Goal: Task Accomplishment & Management: Use online tool/utility

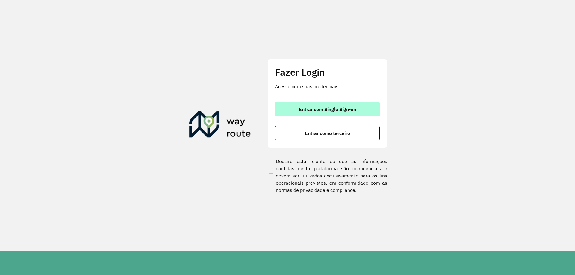
click at [320, 109] on span "Entrar com Single Sign-on" at bounding box center [327, 109] width 57 height 5
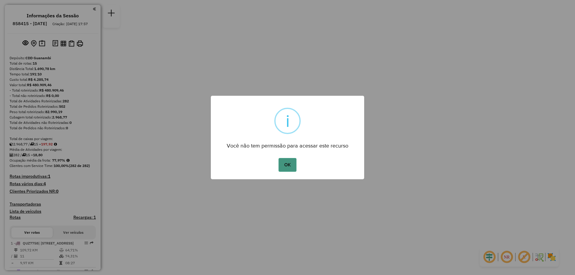
click at [293, 168] on button "OK" at bounding box center [287, 165] width 18 height 14
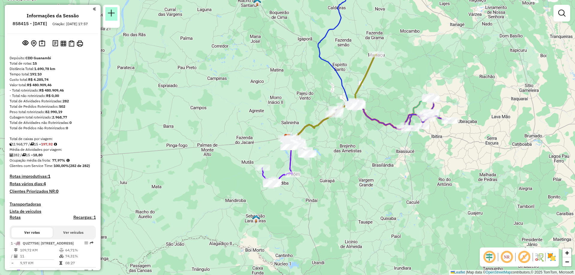
click at [114, 12] on em at bounding box center [111, 13] width 7 height 7
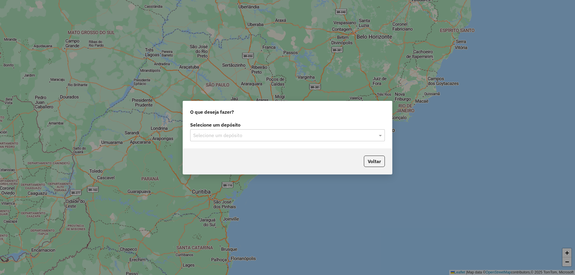
click at [226, 137] on input "text" at bounding box center [281, 135] width 177 height 7
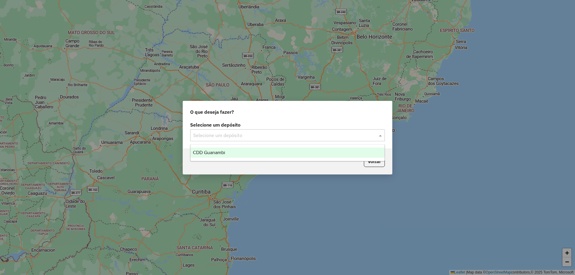
click at [223, 153] on span "CDD Guanambi" at bounding box center [209, 152] width 32 height 5
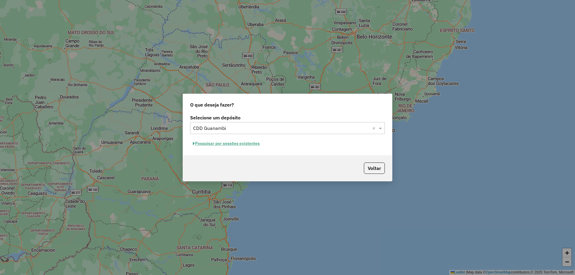
click at [223, 146] on button "Pesquisar por sessões existentes" at bounding box center [226, 143] width 72 height 9
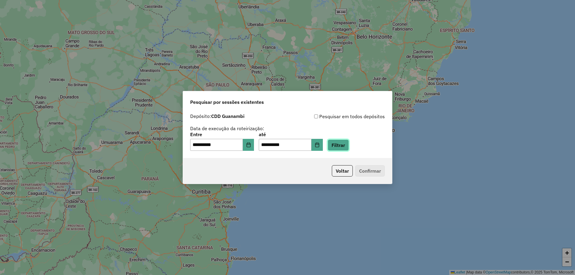
click at [343, 147] on button "Filtrar" at bounding box center [337, 144] width 21 height 11
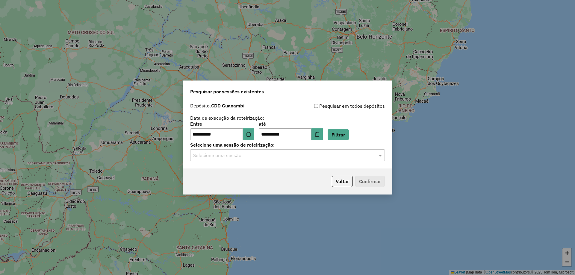
click at [256, 159] on div "Selecione uma sessão" at bounding box center [287, 155] width 195 height 12
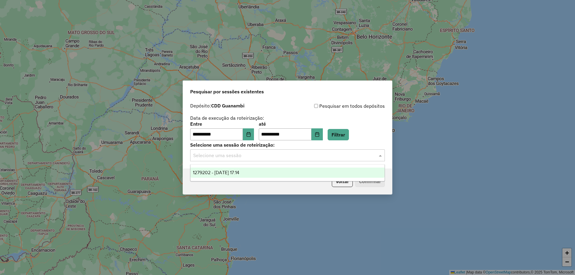
click at [239, 172] on span "1279202 - 20/09/2025 17:14" at bounding box center [216, 172] width 46 height 5
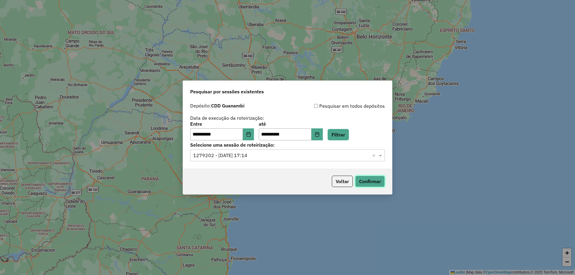
click at [380, 184] on button "Confirmar" at bounding box center [370, 181] width 30 height 11
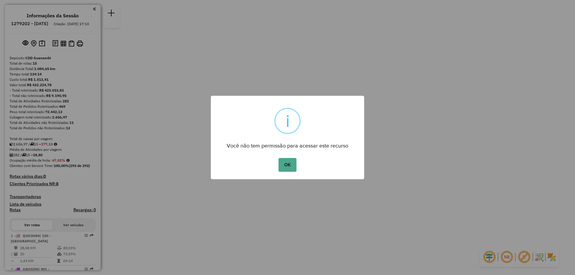
click at [297, 171] on div "OK No Cancel" at bounding box center [287, 165] width 153 height 17
click at [294, 169] on button "OK" at bounding box center [287, 165] width 18 height 14
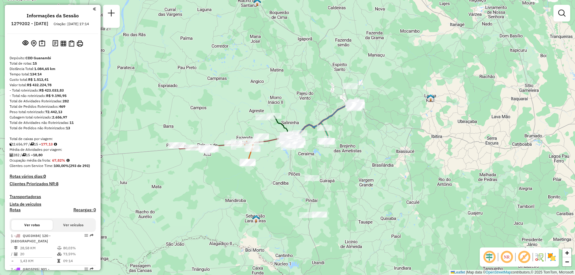
scroll to position [60, 0]
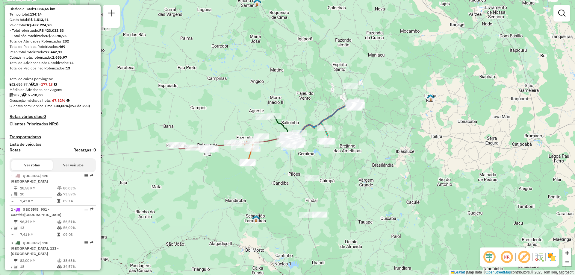
drag, startPoint x: 82, startPoint y: 181, endPoint x: 65, endPoint y: 142, distance: 42.1
click at [65, 139] on h4 "Transportadoras" at bounding box center [53, 136] width 86 height 5
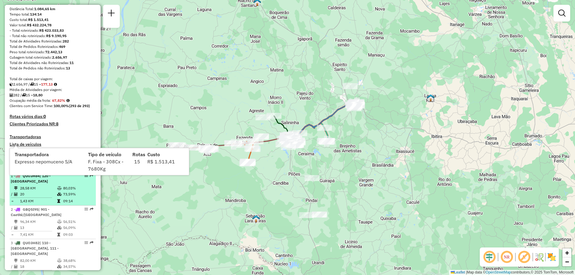
select select "**********"
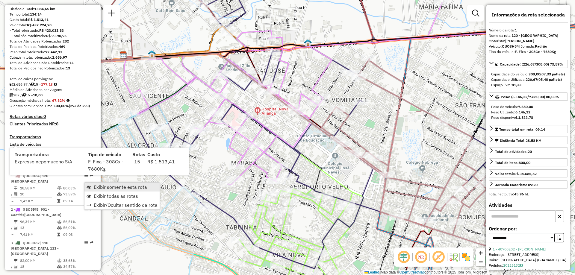
click at [114, 189] on span "Exibir somente esta rota" at bounding box center [120, 187] width 53 height 5
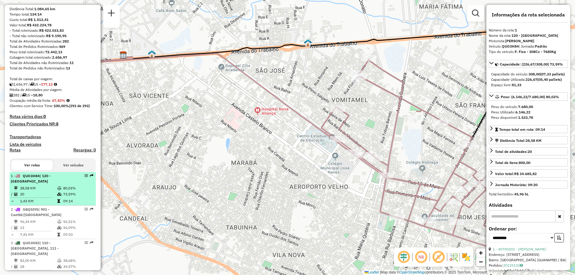
click at [57, 191] on td at bounding box center [60, 188] width 6 height 6
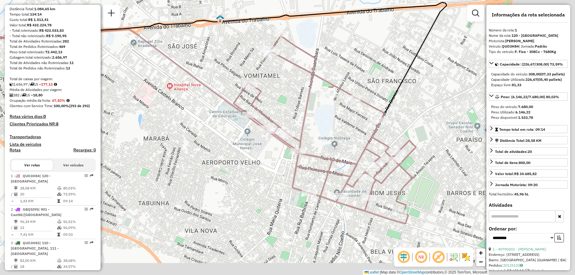
drag, startPoint x: 307, startPoint y: 193, endPoint x: 219, endPoint y: 169, distance: 91.3
click at [219, 169] on div "Janela de atendimento Grade de atendimento Capacidade Transportadoras Veículos …" at bounding box center [287, 137] width 575 height 275
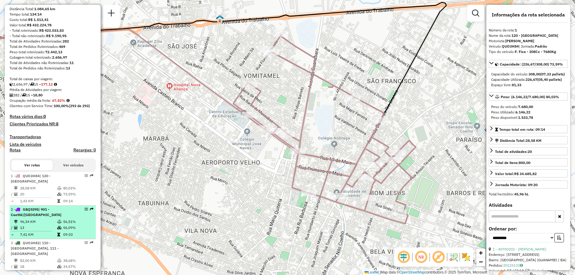
click at [36, 223] on li "2 - GBQ5I95 | 901 - Caetité/[GEOGRAPHIC_DATA] 96,34 KM 56,51% / 13 56,09% = 7,4…" at bounding box center [53, 223] width 86 height 34
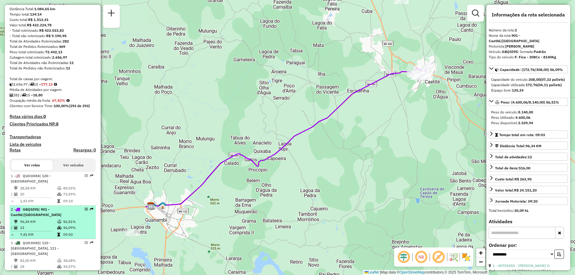
scroll to position [150, 0]
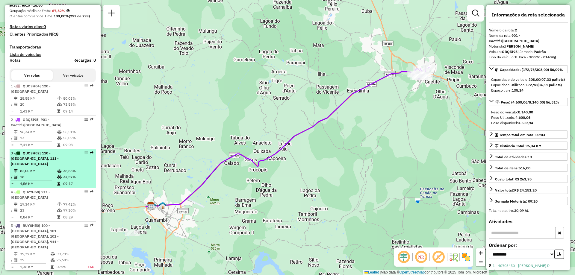
click at [47, 173] on td "82,00 KM" at bounding box center [38, 171] width 37 height 6
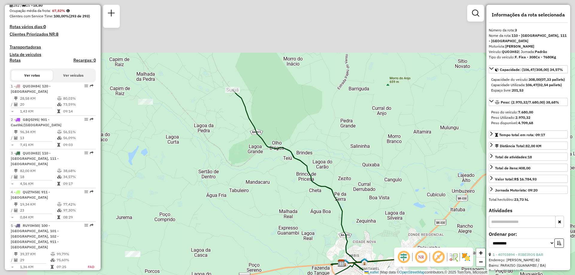
drag, startPoint x: 235, startPoint y: 20, endPoint x: 279, endPoint y: 85, distance: 78.2
click at [279, 85] on div "Janela de atendimento Grade de atendimento Capacidade Transportadoras Veículos …" at bounding box center [287, 137] width 575 height 275
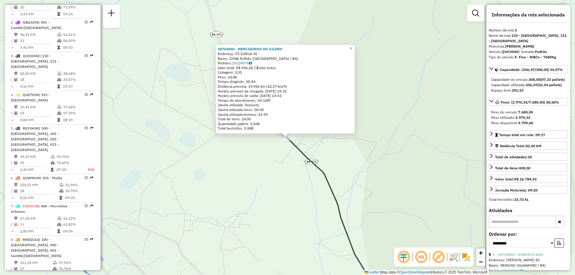
scroll to position [300, 0]
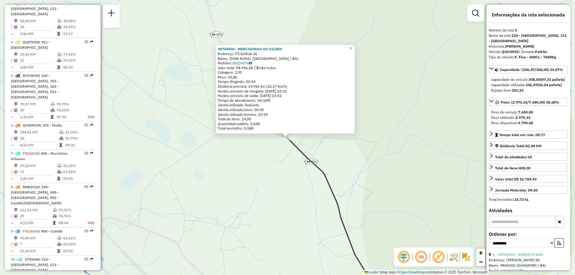
click at [265, 163] on div "40704850 - MERCADINHO DO GILENO Endereço: FZ SURUA 36 Bairro: ZONA RURAL ([GEOG…" at bounding box center [287, 137] width 575 height 275
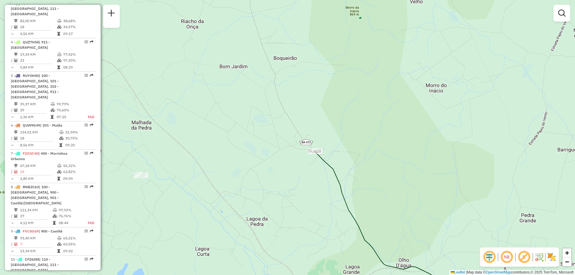
drag, startPoint x: 405, startPoint y: 192, endPoint x: 268, endPoint y: 44, distance: 202.1
click at [268, 44] on div "Janela de atendimento Grade de atendimento Capacidade Transportadoras Veículos …" at bounding box center [287, 137] width 575 height 275
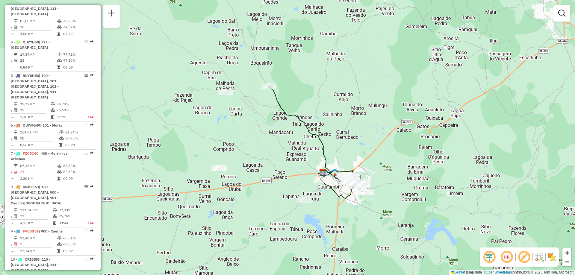
click at [304, 203] on div at bounding box center [304, 200] width 15 height 6
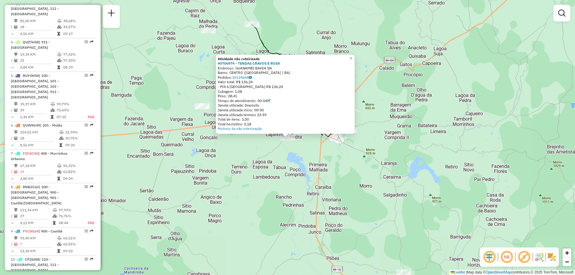
click at [323, 175] on div "Atividade não roteirizada 40706974 - TENDAS CRAVOS E ROSA Endereço: GUANAMBI BA…" at bounding box center [287, 137] width 575 height 275
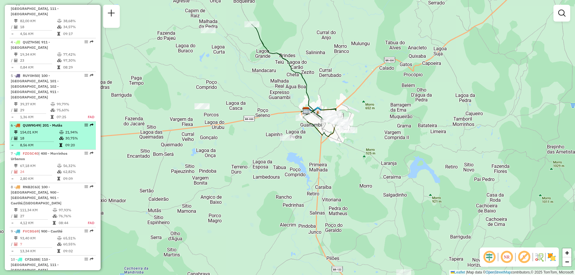
scroll to position [180, 0]
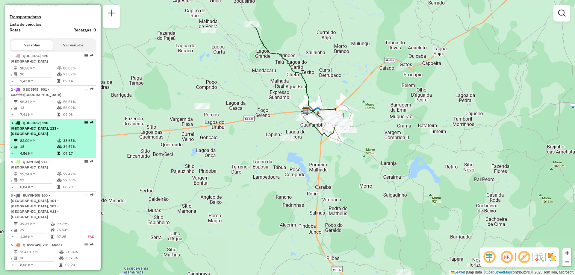
click at [60, 141] on icon at bounding box center [59, 141] width 4 height 4
select select "**********"
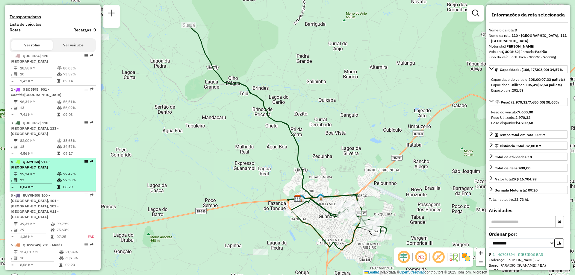
click at [50, 173] on td "19,34 KM" at bounding box center [38, 174] width 37 height 6
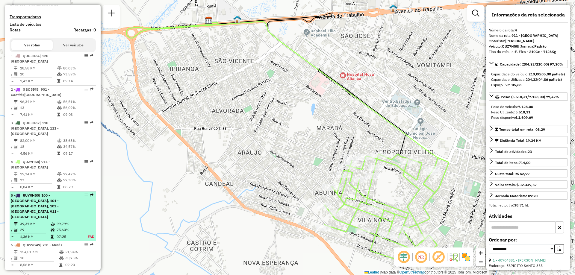
click at [47, 210] on li "5 - RUY0H50 | 100 - [GEOGRAPHIC_DATA], 101 - [GEOGRAPHIC_DATA], 102 - [GEOGRAPH…" at bounding box center [53, 217] width 86 height 50
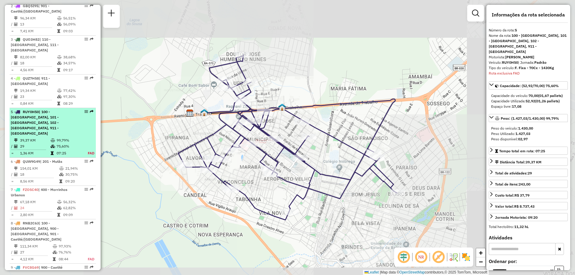
scroll to position [367, 0]
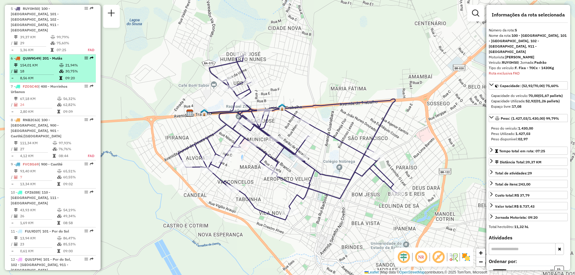
click at [61, 63] on icon at bounding box center [61, 65] width 4 height 4
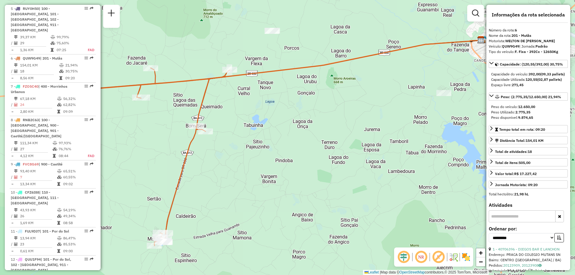
drag, startPoint x: 312, startPoint y: 145, endPoint x: 241, endPoint y: 148, distance: 70.4
click at [241, 148] on div "Janela de atendimento Grade de atendimento Capacidade Transportadoras Veículos …" at bounding box center [287, 137] width 575 height 275
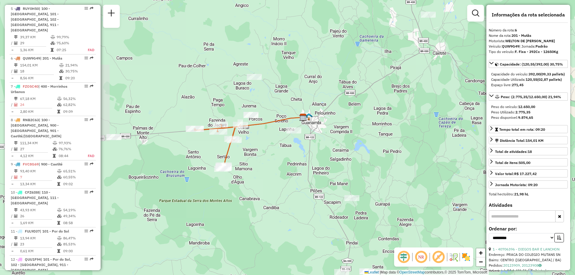
drag, startPoint x: 251, startPoint y: 149, endPoint x: 258, endPoint y: 146, distance: 6.8
click at [258, 146] on div "Janela de atendimento Grade de atendimento Capacidade Transportadoras Veículos …" at bounding box center [287, 137] width 575 height 275
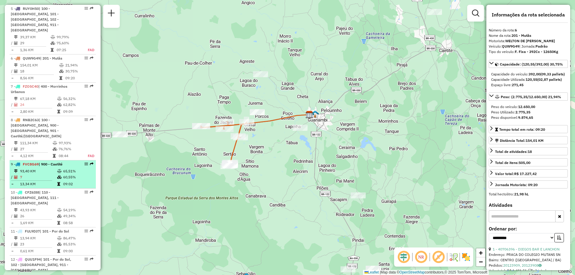
click at [53, 174] on td "7" at bounding box center [38, 177] width 37 height 6
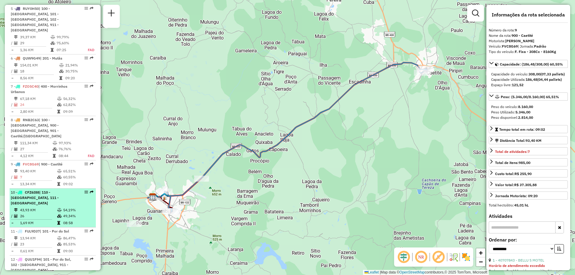
click at [64, 207] on td "54,19%" at bounding box center [78, 210] width 30 height 6
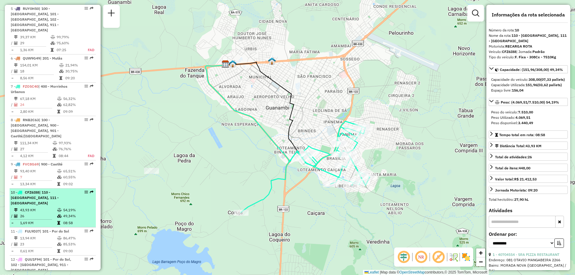
click at [64, 207] on td "54,19%" at bounding box center [78, 210] width 30 height 6
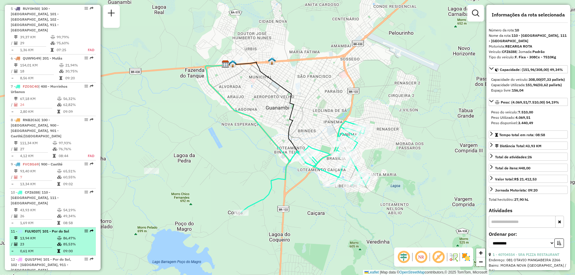
click at [57, 242] on icon at bounding box center [59, 244] width 4 height 4
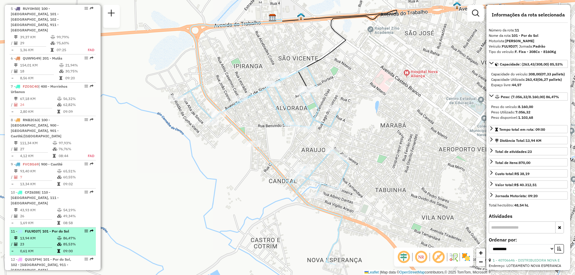
scroll to position [427, 0]
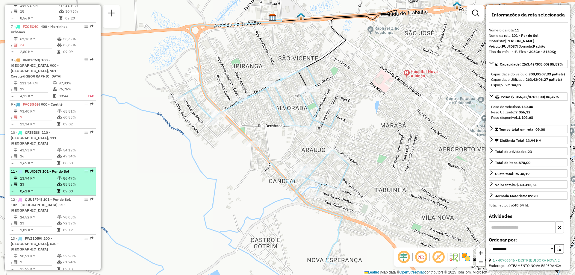
click at [50, 181] on td "23" at bounding box center [38, 184] width 37 height 6
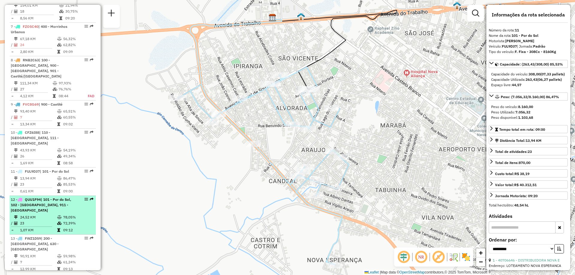
click at [47, 220] on td "23" at bounding box center [38, 223] width 37 height 6
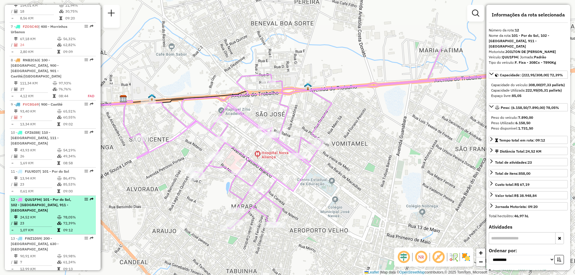
scroll to position [486, 0]
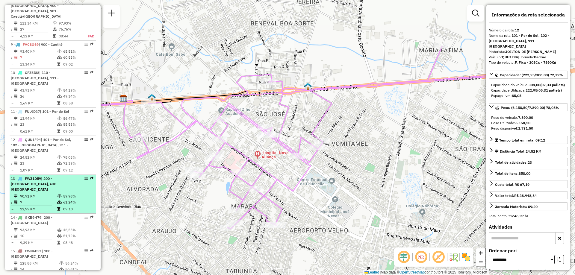
click at [54, 193] on td "90,91 KM" at bounding box center [38, 196] width 37 height 6
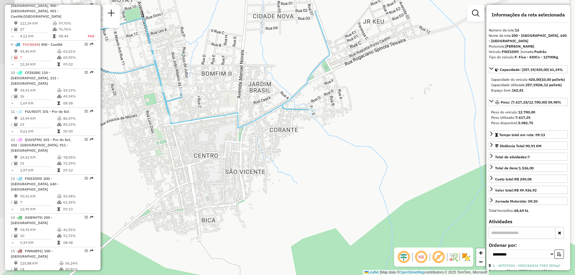
drag, startPoint x: 150, startPoint y: 144, endPoint x: 170, endPoint y: 182, distance: 43.1
click at [170, 182] on div "Janela de atendimento Grade de atendimento Capacidade Transportadoras Veículos …" at bounding box center [287, 137] width 575 height 275
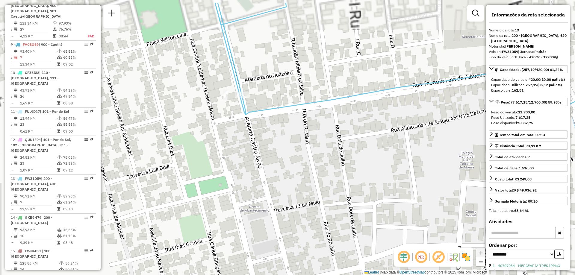
drag, startPoint x: 162, startPoint y: 142, endPoint x: 199, endPoint y: 172, distance: 47.8
click at [199, 172] on div "Janela de atendimento Grade de atendimento Capacidade Transportadoras Veículos …" at bounding box center [287, 137] width 575 height 275
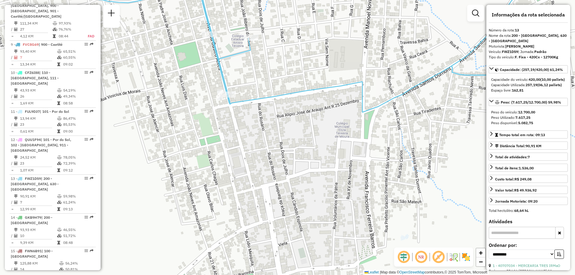
drag, startPoint x: 213, startPoint y: 192, endPoint x: 221, endPoint y: 152, distance: 40.6
click at [221, 152] on div "Janela de atendimento Grade de atendimento Capacidade Transportadoras Veículos …" at bounding box center [287, 137] width 575 height 275
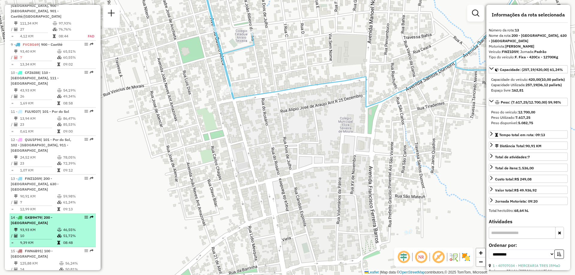
click at [61, 215] on div "14 - GKB9H79 | 200 - [GEOGRAPHIC_DATA]" at bounding box center [42, 220] width 63 height 11
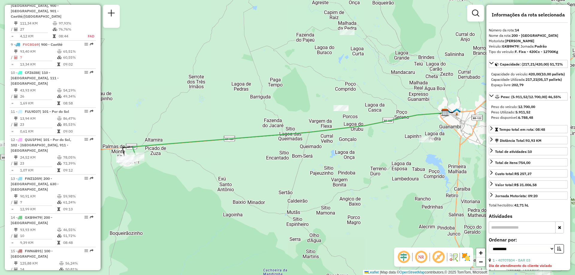
scroll to position [546, 0]
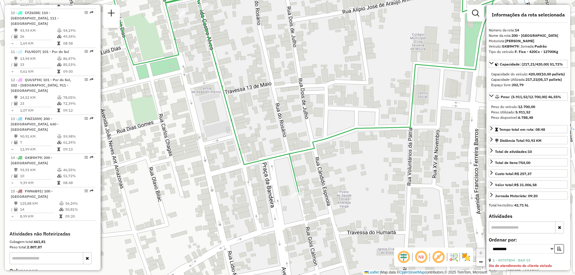
drag, startPoint x: 190, startPoint y: 179, endPoint x: 217, endPoint y: 219, distance: 48.7
click at [217, 219] on div "Janela de atendimento Grade de atendimento Capacidade Transportadoras Veículos …" at bounding box center [287, 137] width 575 height 275
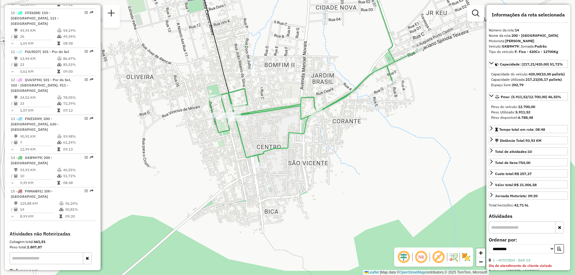
drag, startPoint x: 223, startPoint y: 215, endPoint x: 238, endPoint y: 163, distance: 54.6
click at [238, 163] on div "Janela de atendimento Grade de atendimento Capacidade Transportadoras Veículos …" at bounding box center [287, 137] width 575 height 275
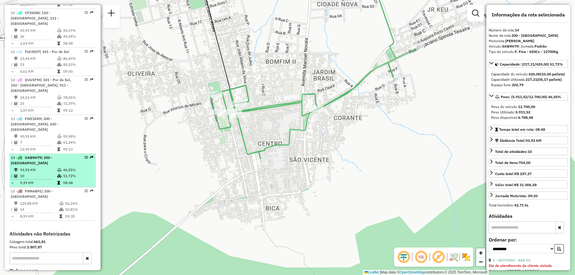
click at [48, 167] on td "93,93 KM" at bounding box center [38, 170] width 37 height 6
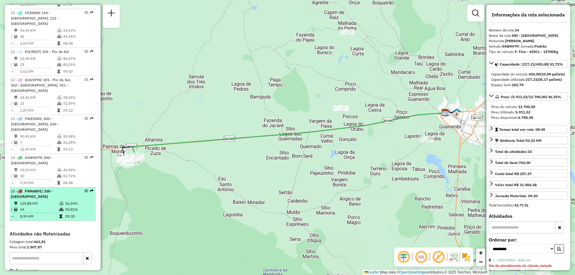
click at [51, 201] on td "125,88 KM" at bounding box center [39, 204] width 39 height 6
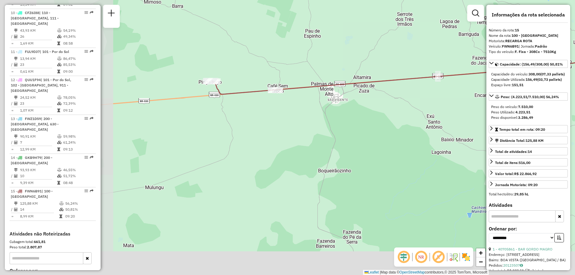
drag, startPoint x: 232, startPoint y: 179, endPoint x: 357, endPoint y: 112, distance: 142.0
click at [357, 112] on div "Janela de atendimento Grade de atendimento Capacidade Transportadoras Veículos …" at bounding box center [287, 137] width 575 height 275
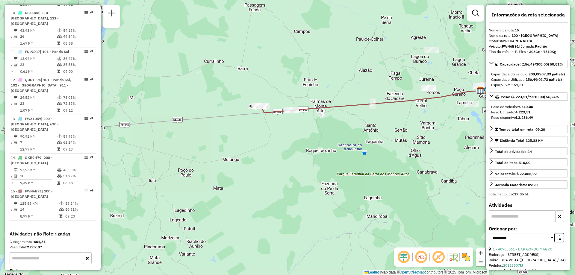
drag, startPoint x: 372, startPoint y: 114, endPoint x: 324, endPoint y: 131, distance: 51.3
click at [324, 131] on div "Janela de atendimento Grade de atendimento Capacidade Transportadoras Veículos …" at bounding box center [287, 137] width 575 height 275
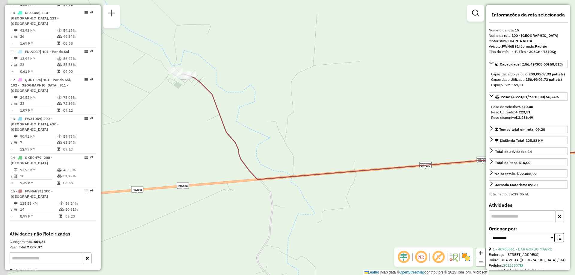
drag, startPoint x: 198, startPoint y: 105, endPoint x: 252, endPoint y: 107, distance: 53.7
click at [252, 107] on div "Janela de atendimento Grade de atendimento Capacidade Transportadoras Veículos …" at bounding box center [287, 137] width 575 height 275
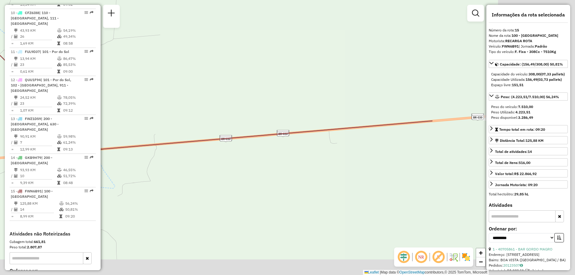
drag, startPoint x: 345, startPoint y: 121, endPoint x: 139, endPoint y: 92, distance: 208.2
click at [135, 92] on div "Janela de atendimento Grade de atendimento Capacidade Transportadoras Veículos …" at bounding box center [287, 137] width 575 height 275
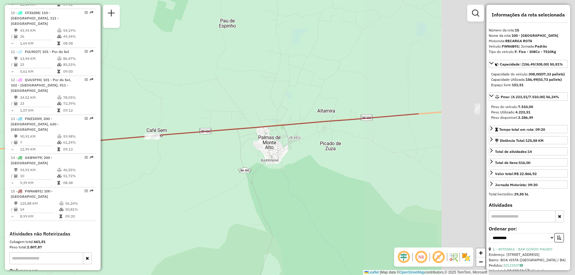
drag, startPoint x: 430, startPoint y: 177, endPoint x: 209, endPoint y: 179, distance: 220.9
click at [209, 179] on div "Janela de atendimento Grade de atendimento Capacidade Transportadoras Veículos …" at bounding box center [287, 137] width 575 height 275
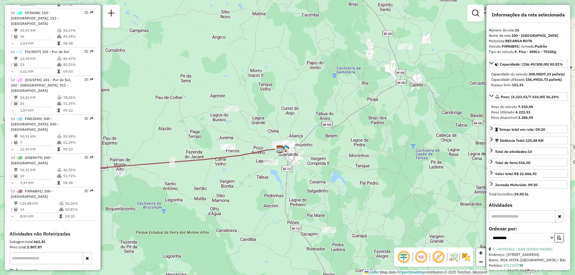
drag, startPoint x: 380, startPoint y: 165, endPoint x: 216, endPoint y: 171, distance: 163.8
click at [216, 171] on div "Janela de atendimento Grade de atendimento Capacidade Transportadoras Veículos …" at bounding box center [287, 137] width 575 height 275
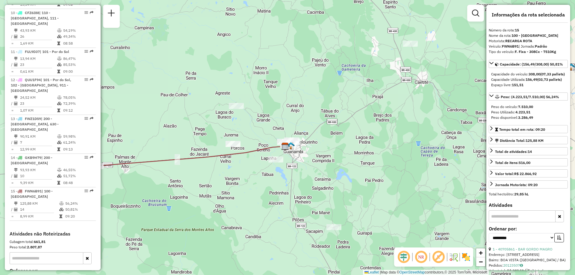
drag, startPoint x: 295, startPoint y: 164, endPoint x: 309, endPoint y: 155, distance: 16.5
click at [309, 155] on div "Janela de atendimento Grade de atendimento Capacidade Transportadoras Veículos …" at bounding box center [287, 137] width 575 height 275
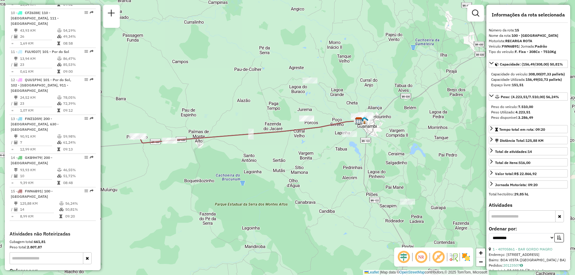
drag, startPoint x: 249, startPoint y: 170, endPoint x: 328, endPoint y: 143, distance: 83.5
click at [328, 143] on div "Janela de atendimento Grade de atendimento Capacidade Transportadoras Veículos …" at bounding box center [287, 137] width 575 height 275
